Goal: Connect with others: Connect with others

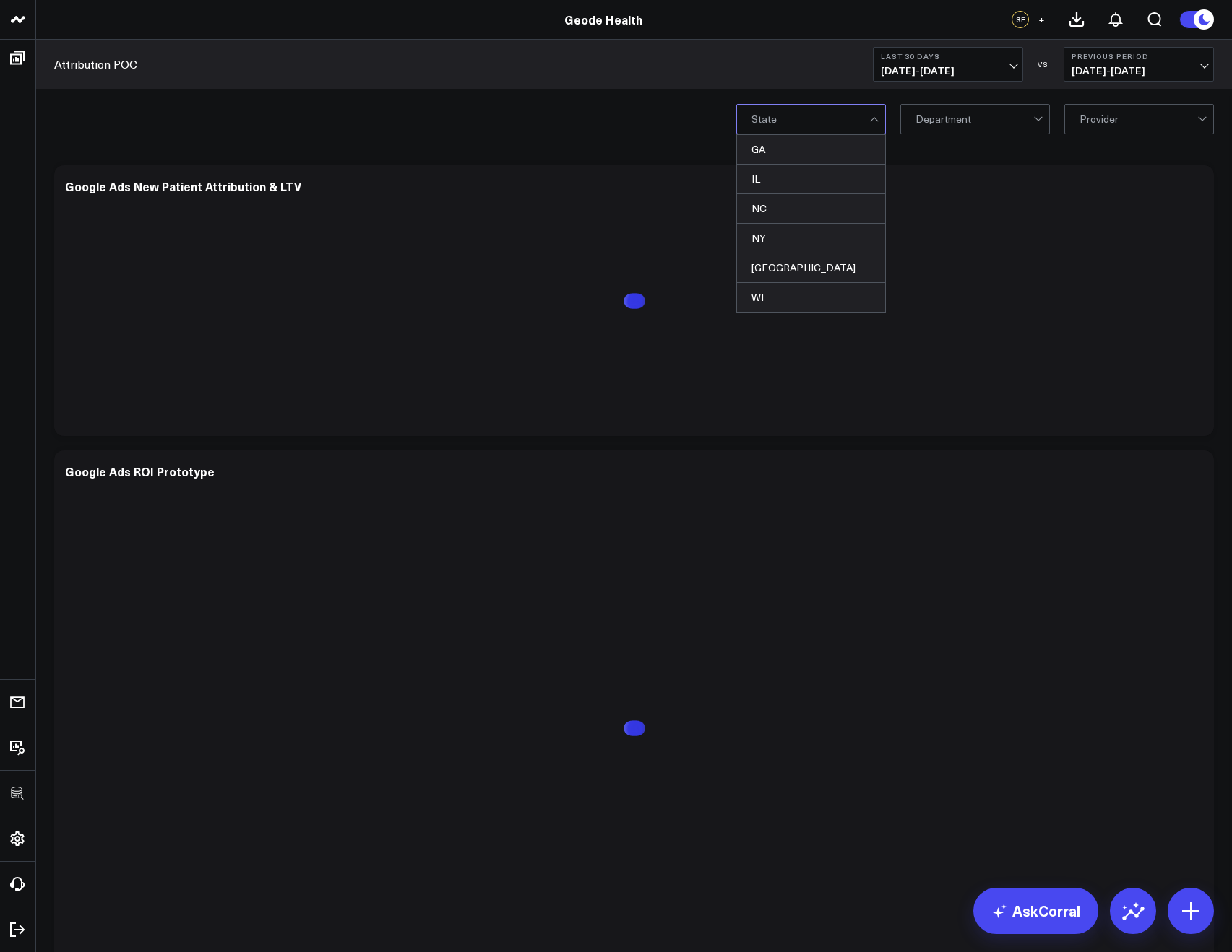
click at [620, 118] on div "WI, 6 of 6. 6 results available. Use Up and Down to choose options, press Enter…" at bounding box center [634, 118] width 1196 height 58
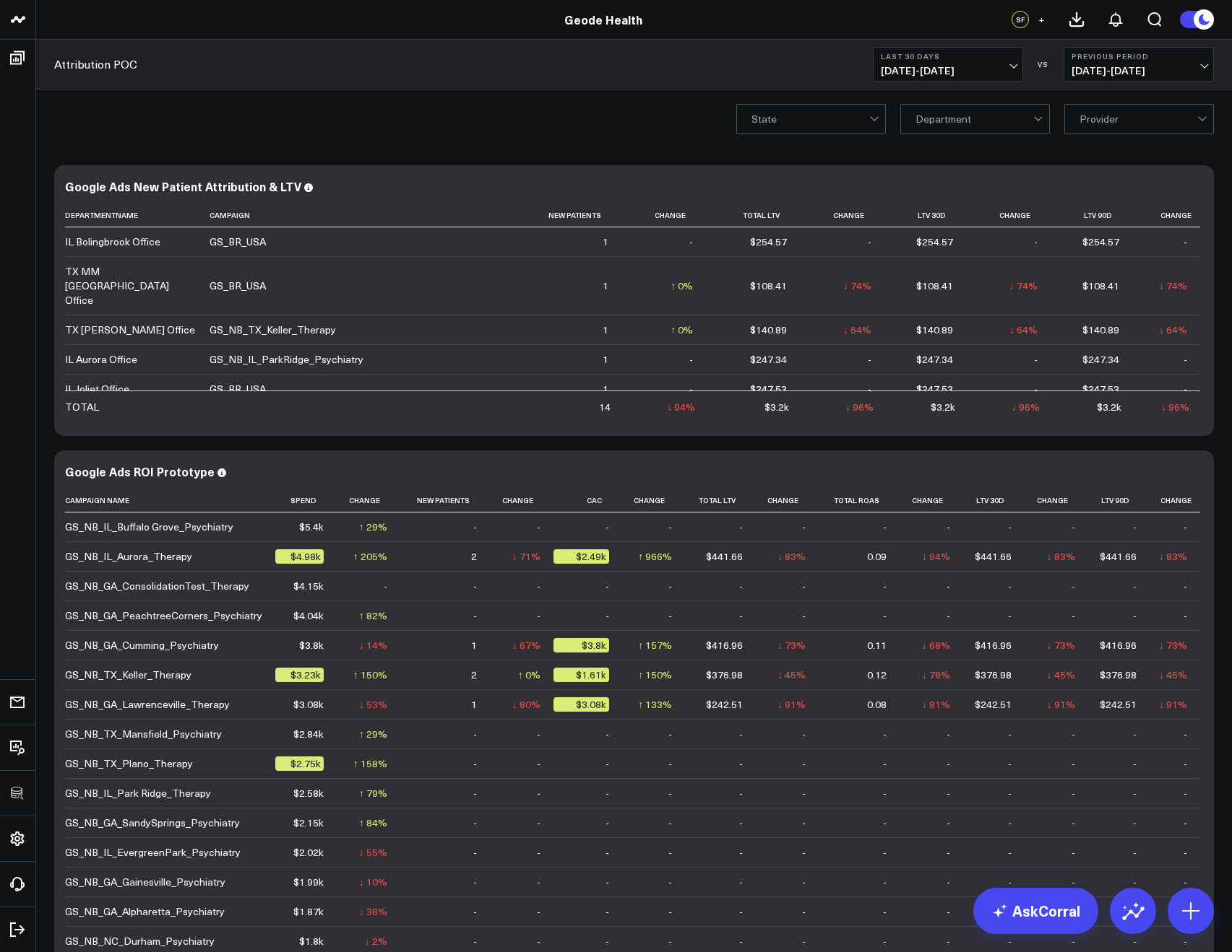
click at [1041, 21] on span "+" at bounding box center [1040, 19] width 6 height 10
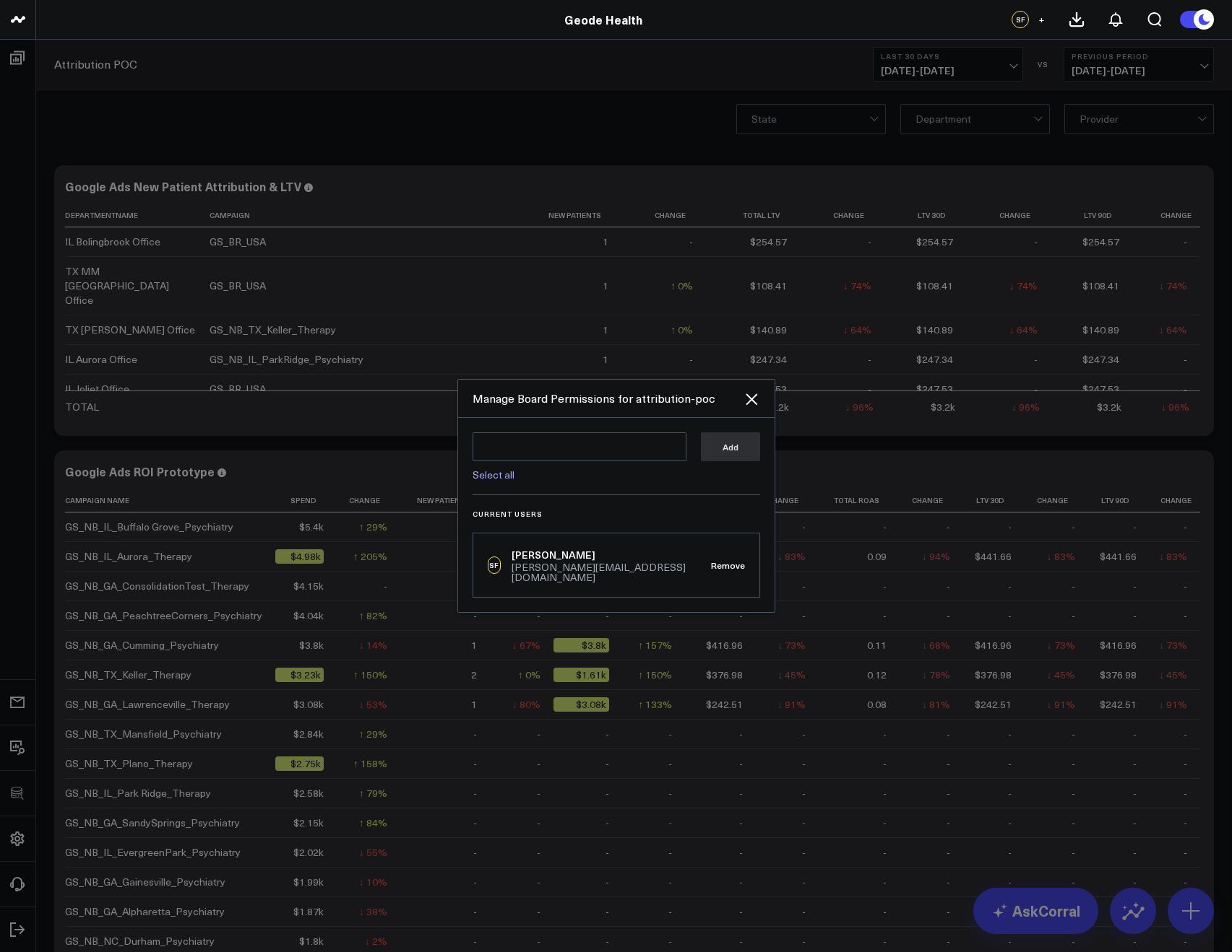
click at [504, 479] on link "Select all" at bounding box center [493, 474] width 42 height 13
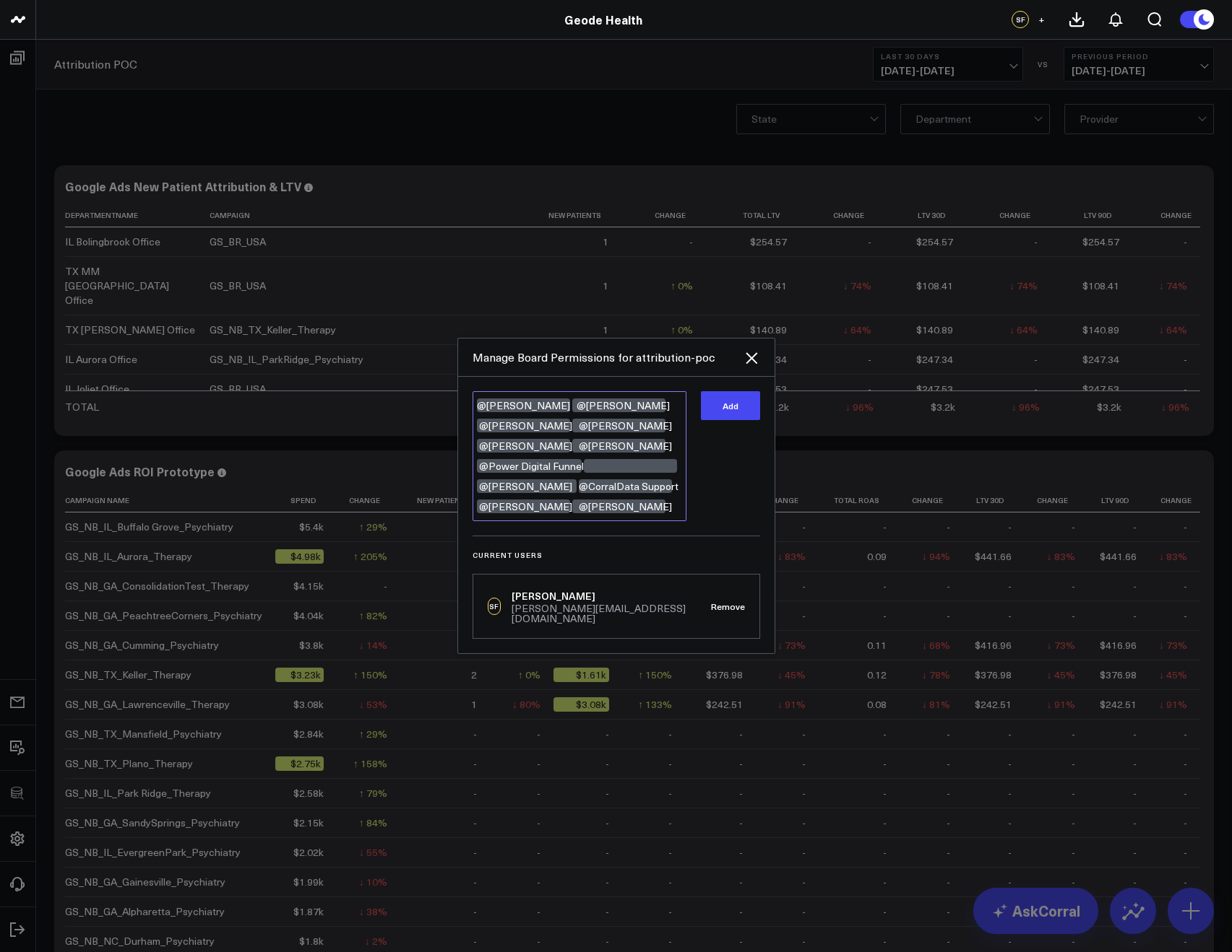
click at [629, 514] on textarea "@Alina Fadeyeva @Steven Fullerton @Keith Jensen @Issac Scott @Amy Bello @Stephe…" at bounding box center [579, 456] width 214 height 130
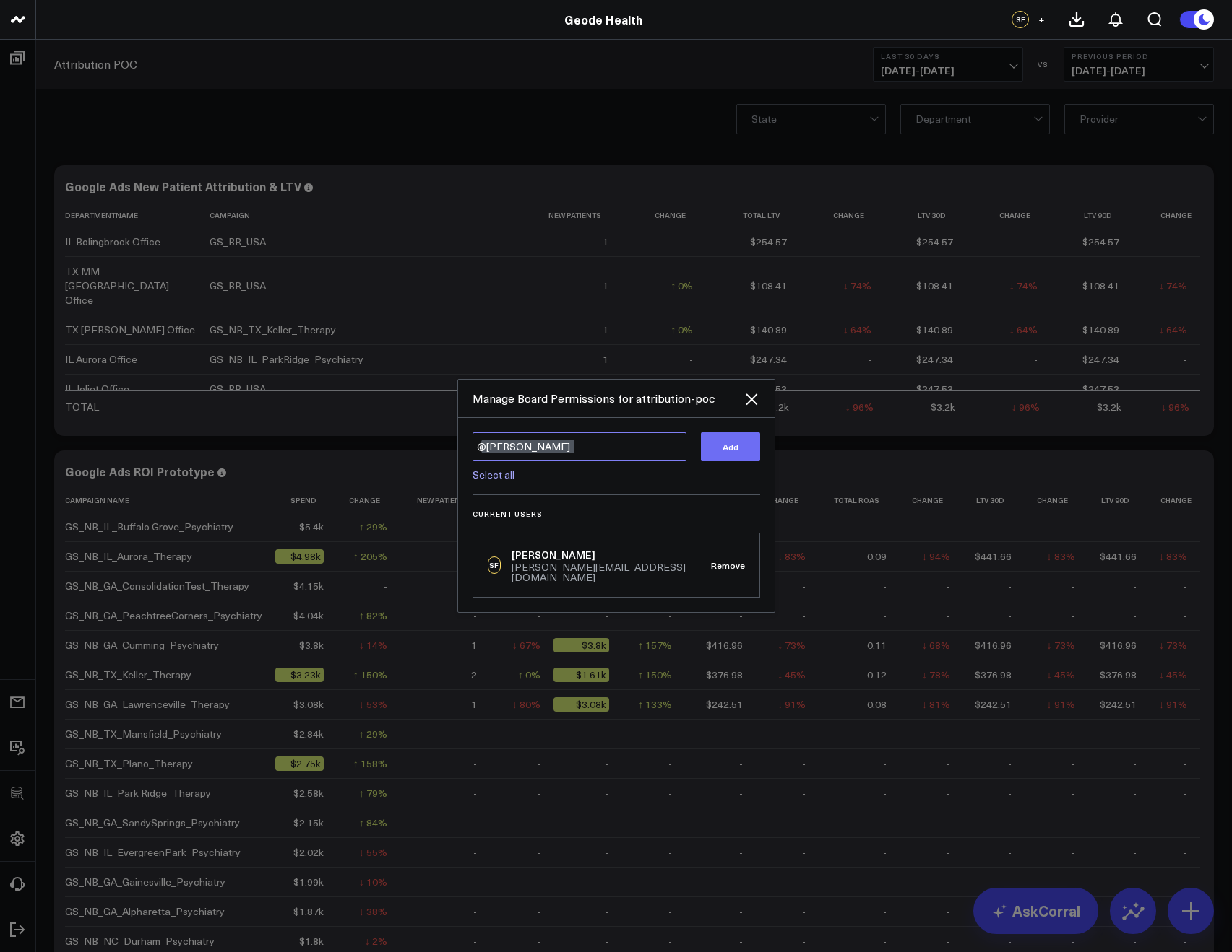
type textarea "@Keith Jensen"
click at [746, 449] on button "Add" at bounding box center [730, 446] width 59 height 29
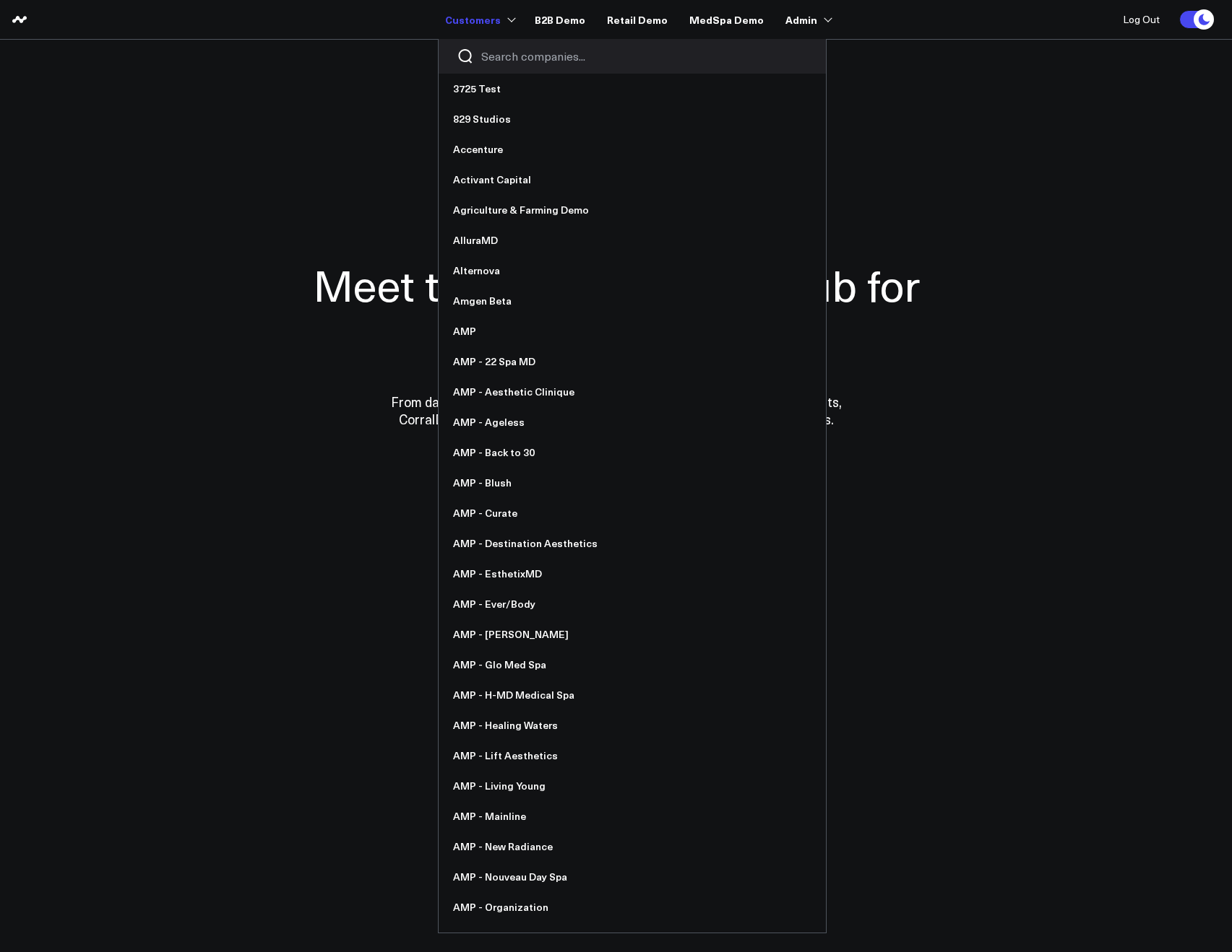
click at [502, 49] on input "Search companies input" at bounding box center [644, 57] width 327 height 16
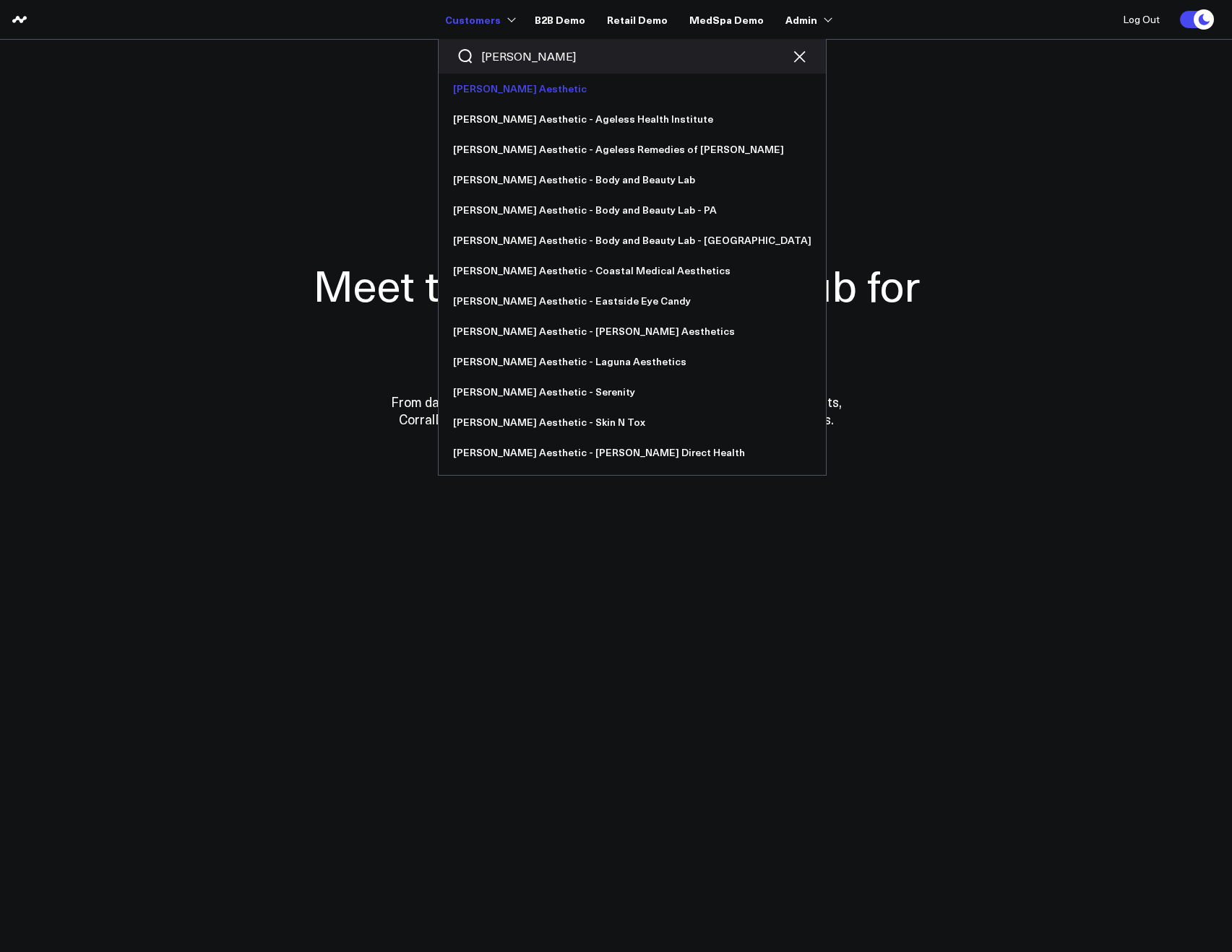
type input "annie"
click at [497, 86] on link "[PERSON_NAME] Aesthetic" at bounding box center [632, 89] width 387 height 30
